Goal: Task Accomplishment & Management: Complete application form

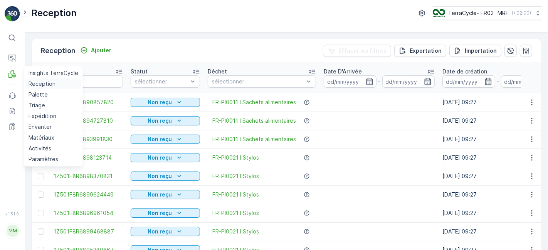
click at [42, 84] on p "Reception" at bounding box center [42, 84] width 27 height 8
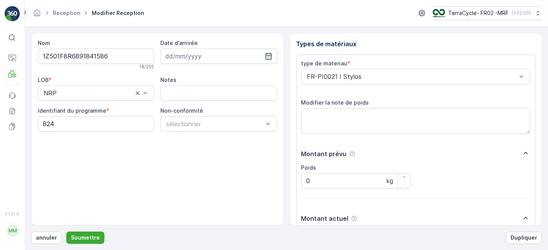
click at [66, 232] on button "Soumettre" at bounding box center [85, 238] width 38 height 12
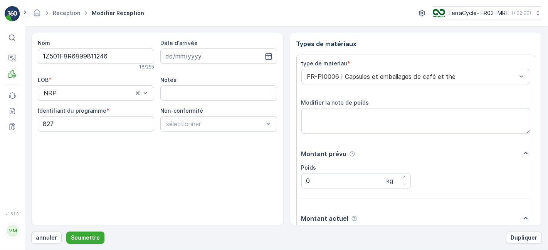
click at [66, 232] on button "Soumettre" at bounding box center [85, 238] width 38 height 12
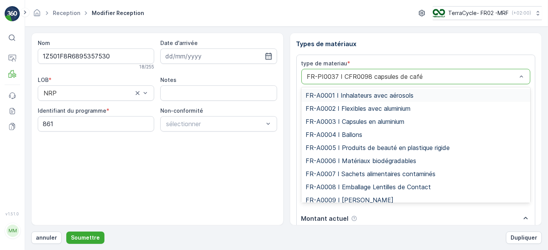
click at [446, 82] on div "FR-PI0037 I CFR0098 capsules de café" at bounding box center [415, 76] width 229 height 15
click at [66, 232] on button "Soumettre" at bounding box center [85, 238] width 38 height 12
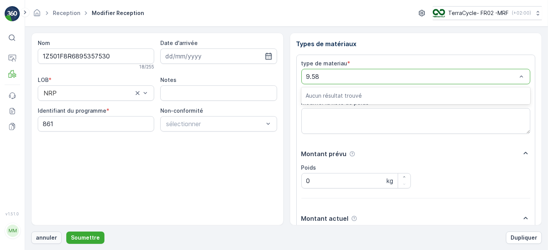
click at [49, 237] on p "annuler" at bounding box center [46, 238] width 21 height 8
click at [66, 232] on button "Soumettre" at bounding box center [85, 238] width 38 height 12
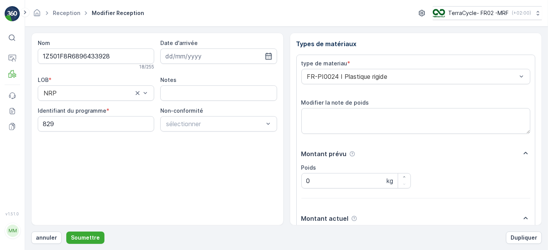
click at [66, 232] on button "Soumettre" at bounding box center [85, 238] width 38 height 12
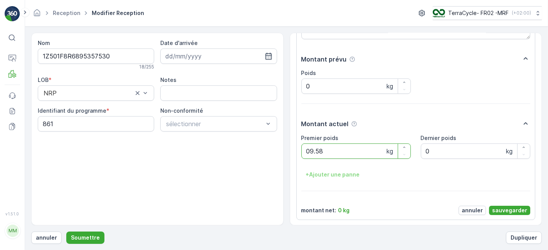
click at [66, 232] on button "Soumettre" at bounding box center [85, 238] width 38 height 12
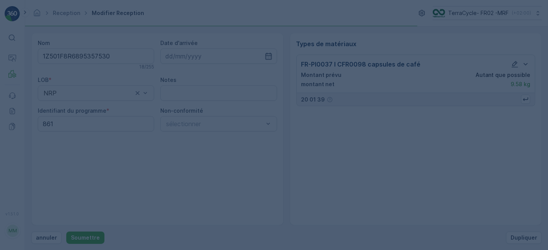
scroll to position [0, 0]
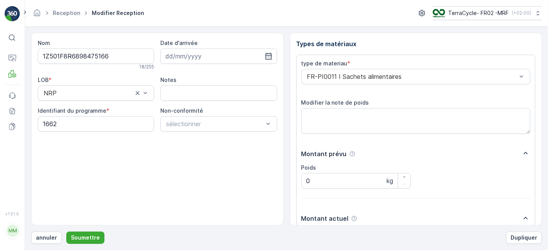
click at [66, 232] on button "Soumettre" at bounding box center [85, 238] width 38 height 12
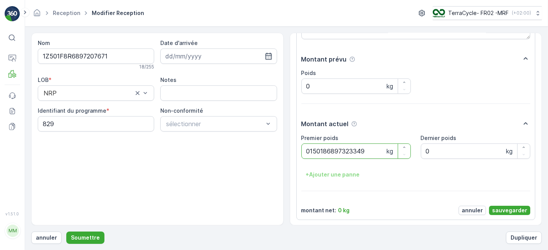
click at [66, 232] on button "Soumettre" at bounding box center [85, 238] width 38 height 12
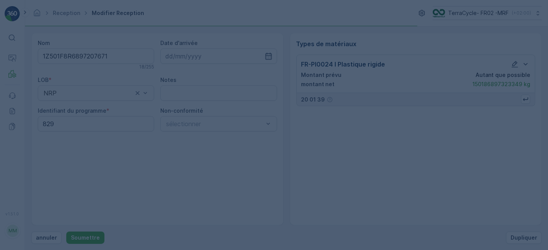
scroll to position [0, 0]
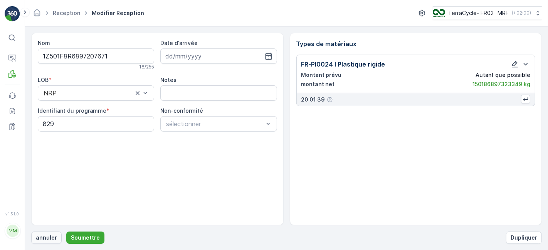
click at [49, 236] on p "annuler" at bounding box center [46, 238] width 21 height 8
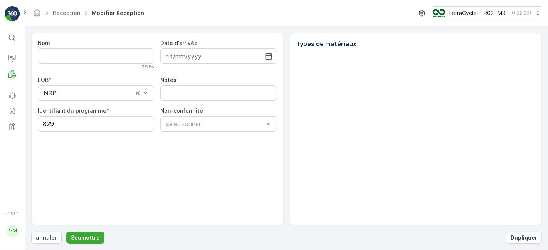
type input "1Z501F8R6897207671"
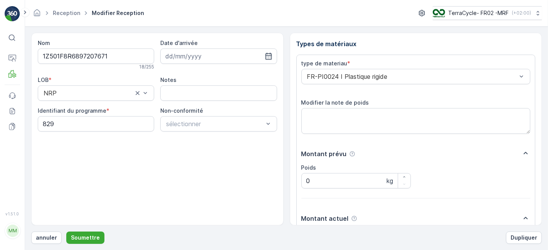
scroll to position [95, 0]
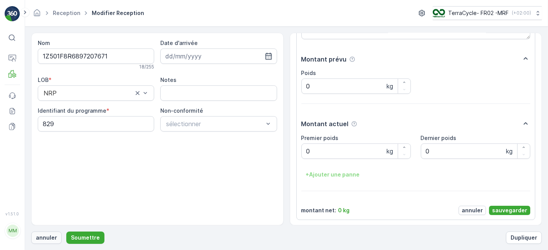
click at [47, 238] on p "annuler" at bounding box center [46, 238] width 21 height 8
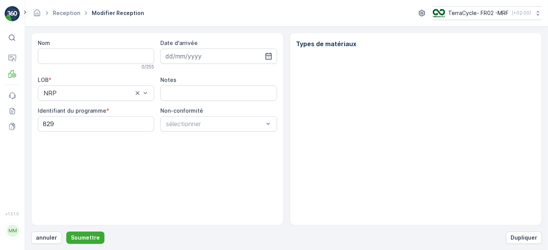
type input "1Z501F8R6897207671"
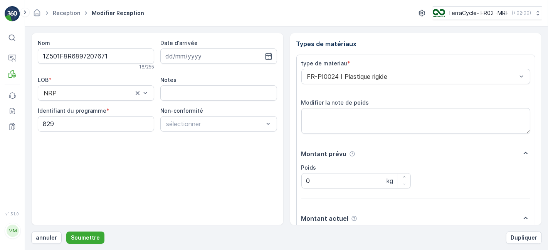
click at [66, 232] on button "Soumettre" at bounding box center [85, 238] width 38 height 12
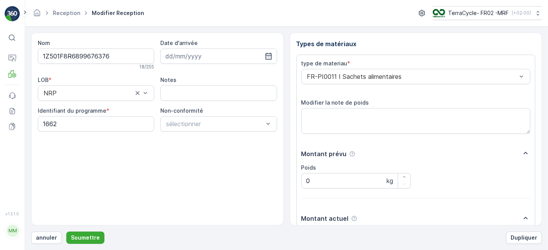
click at [66, 232] on button "Soumettre" at bounding box center [85, 238] width 38 height 12
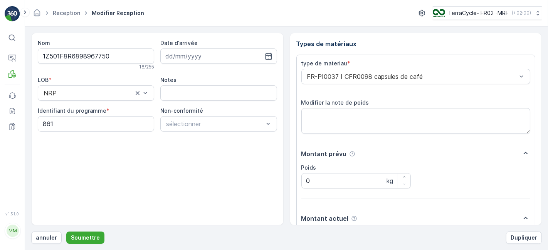
click at [66, 232] on button "Soumettre" at bounding box center [85, 238] width 38 height 12
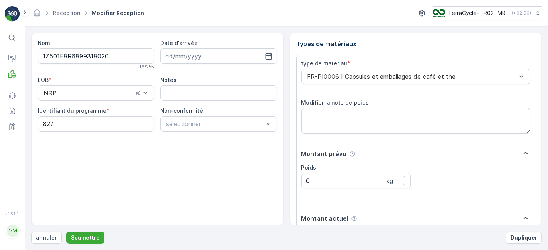
click at [66, 232] on button "Soumettre" at bounding box center [85, 238] width 38 height 12
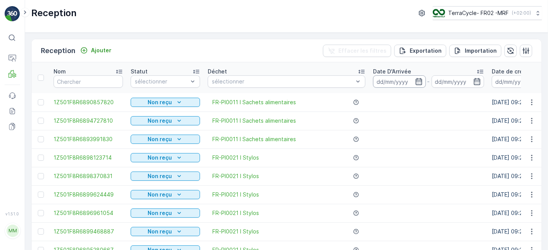
click at [380, 81] on input at bounding box center [399, 82] width 53 height 12
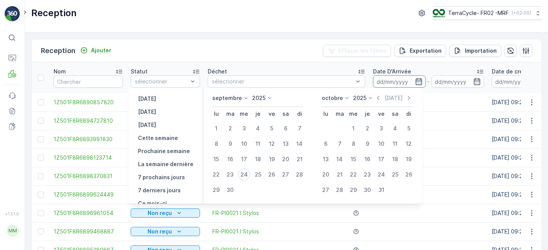
click at [238, 175] on div "24" at bounding box center [244, 175] width 12 height 12
type input "[DATE]"
click at [238, 175] on div "24" at bounding box center [244, 175] width 12 height 12
type input "[DATE]"
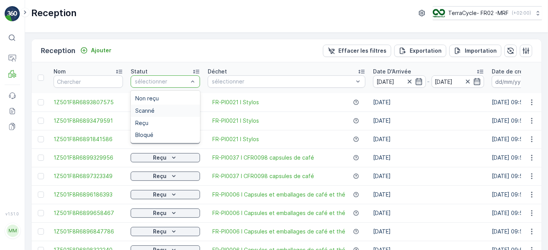
click at [168, 109] on div "Scanné" at bounding box center [165, 111] width 60 height 6
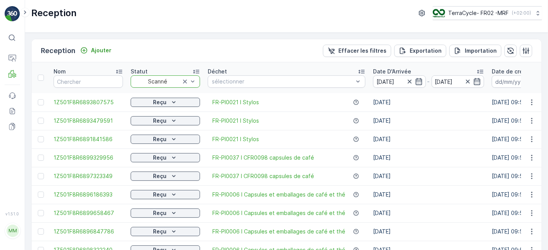
click at [168, 109] on td "Reçu" at bounding box center [165, 102] width 77 height 18
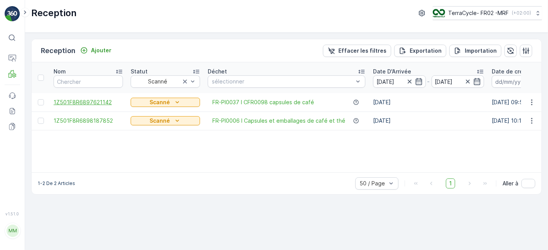
click at [99, 102] on span "1Z501F8R6897621142" at bounding box center [88, 103] width 69 height 8
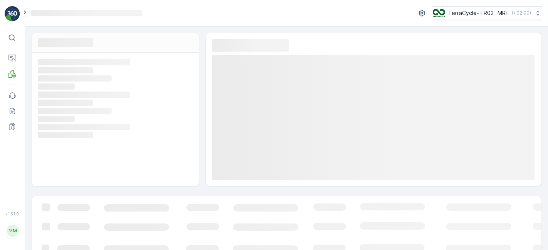
click at [99, 102] on icon "Loading..." at bounding box center [114, 102] width 153 height 7
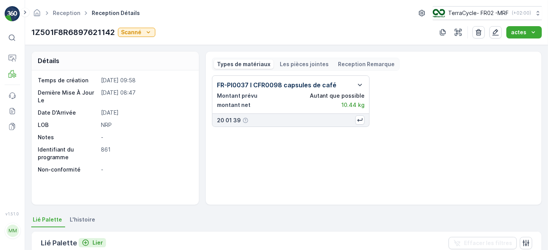
click at [89, 242] on div "Lier" at bounding box center [92, 243] width 21 height 8
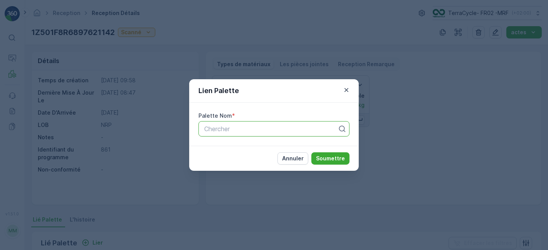
click at [228, 129] on div at bounding box center [270, 129] width 135 height 7
type input "1209"
click at [344, 90] on icon "button" at bounding box center [346, 90] width 8 height 8
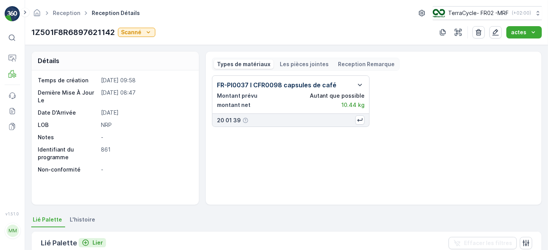
click at [86, 241] on icon "Lier" at bounding box center [86, 243] width 8 height 8
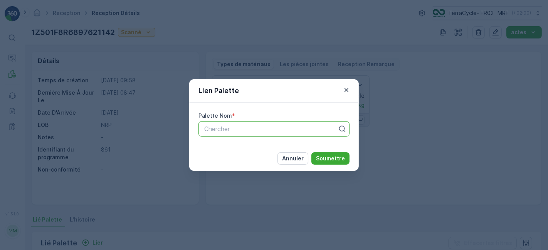
click at [315, 129] on div at bounding box center [270, 129] width 135 height 7
type input "1210"
click at [246, 151] on div "Parcel #1210" at bounding box center [274, 147] width 142 height 7
click at [246, 151] on div "[PERSON_NAME]" at bounding box center [274, 158] width 170 height 25
click at [338, 158] on p "Soumettre" at bounding box center [330, 159] width 29 height 8
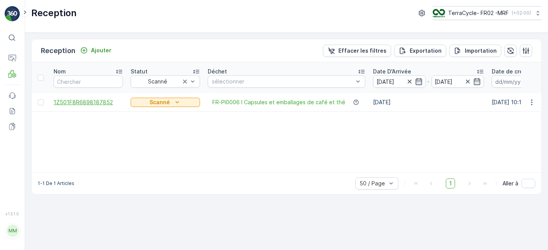
click at [111, 101] on span "1Z501F8R6898187852" at bounding box center [88, 103] width 69 height 8
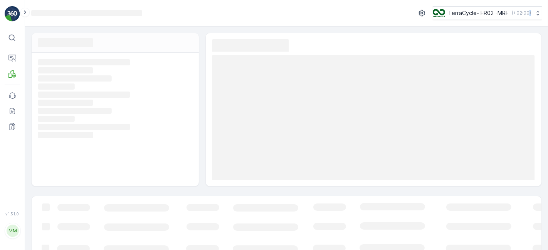
click at [111, 101] on icon "Loading..." at bounding box center [114, 102] width 153 height 7
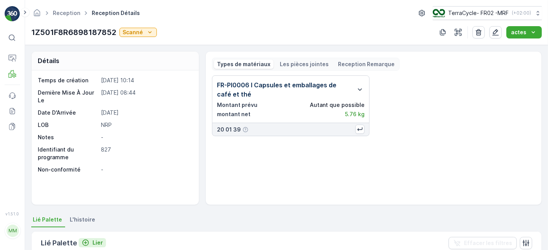
click at [87, 239] on icon "Lier" at bounding box center [86, 243] width 8 height 8
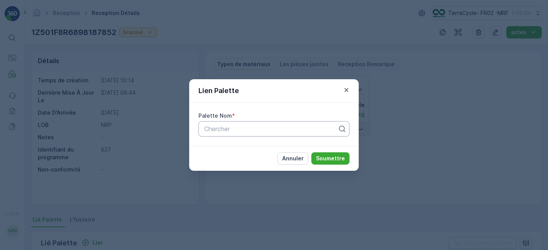
click at [220, 131] on div at bounding box center [270, 129] width 135 height 7
type input "1209"
click at [228, 147] on span "Parcel #1209" at bounding box center [221, 147] width 37 height 7
click at [322, 159] on p "Soumettre" at bounding box center [330, 159] width 29 height 8
